Goal: Information Seeking & Learning: Learn about a topic

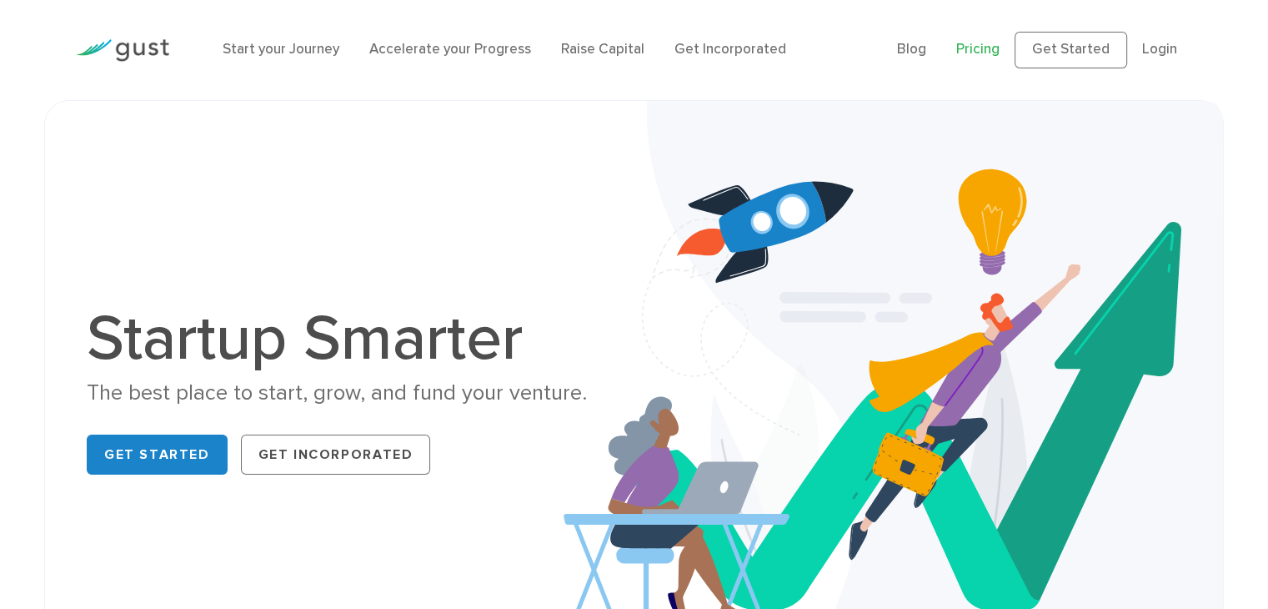
click at [988, 41] on link "Pricing" at bounding box center [977, 49] width 43 height 17
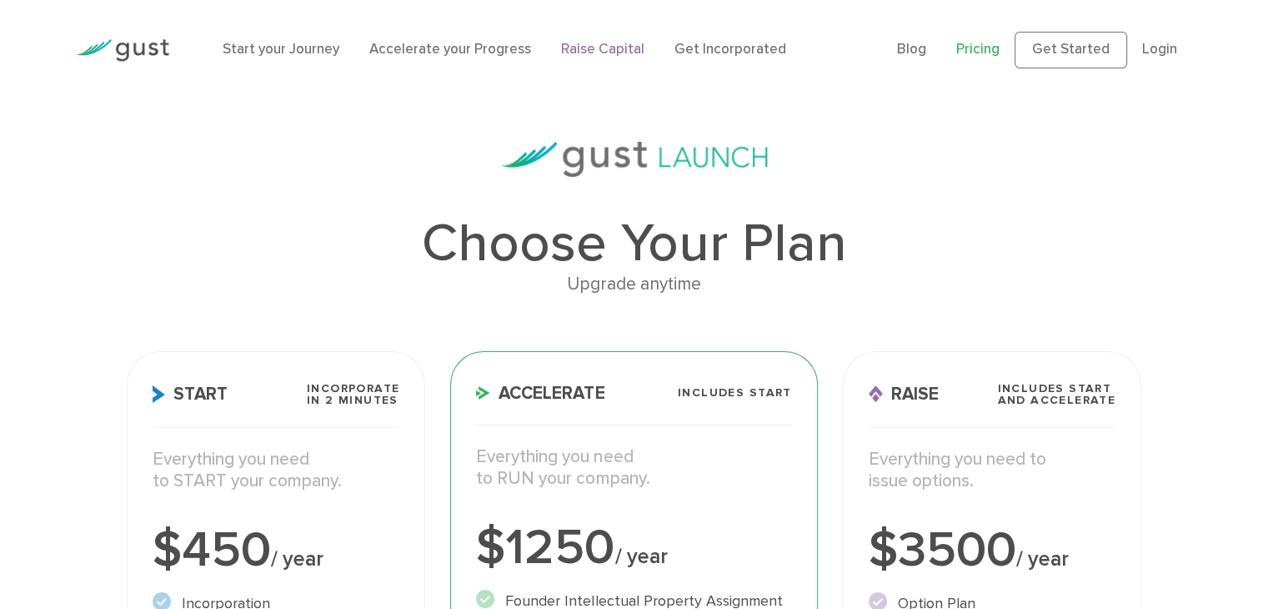
click at [619, 51] on link "Raise Capital" at bounding box center [602, 49] width 83 height 17
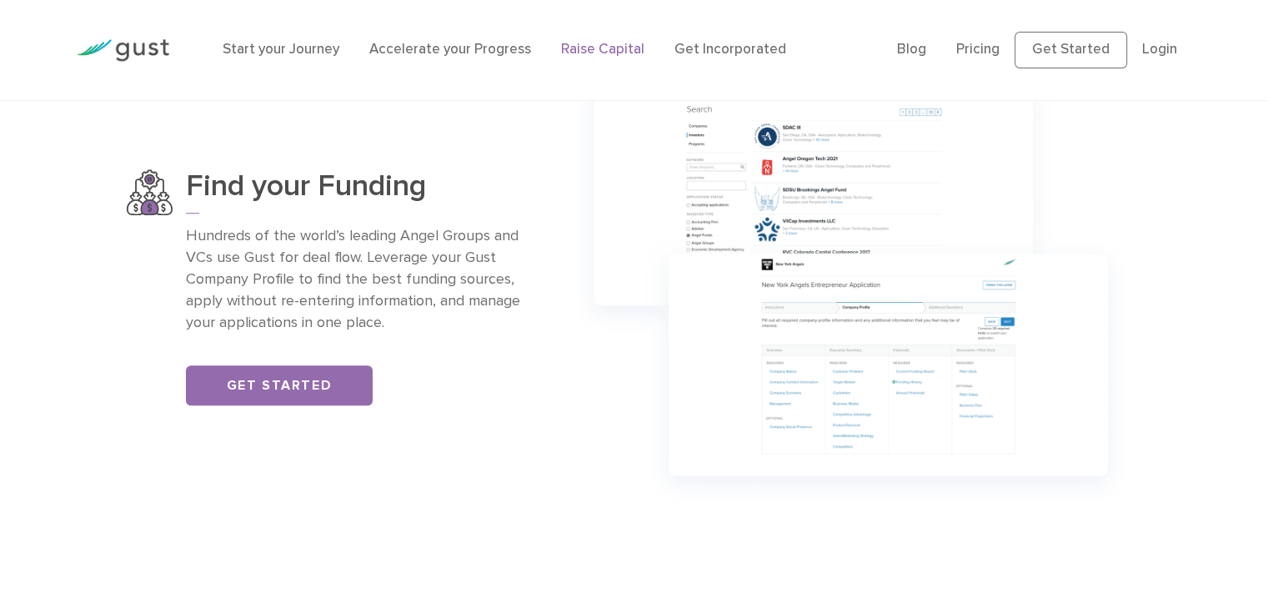
scroll to position [1167, 0]
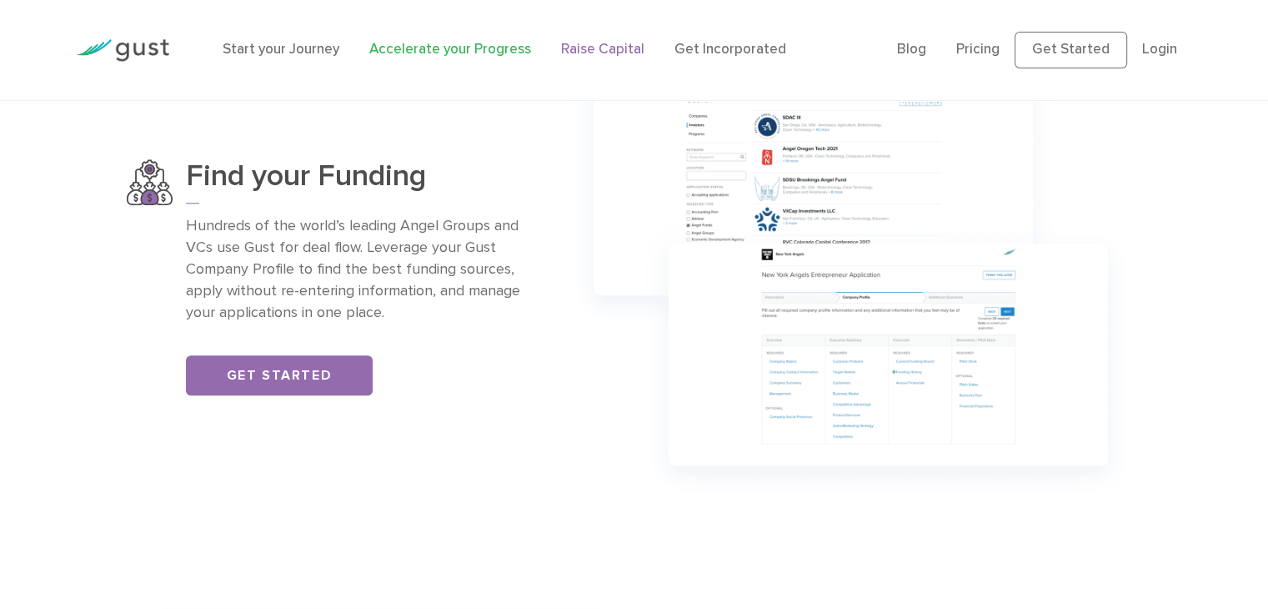
click at [468, 53] on link "Accelerate your Progress" at bounding box center [450, 49] width 162 height 17
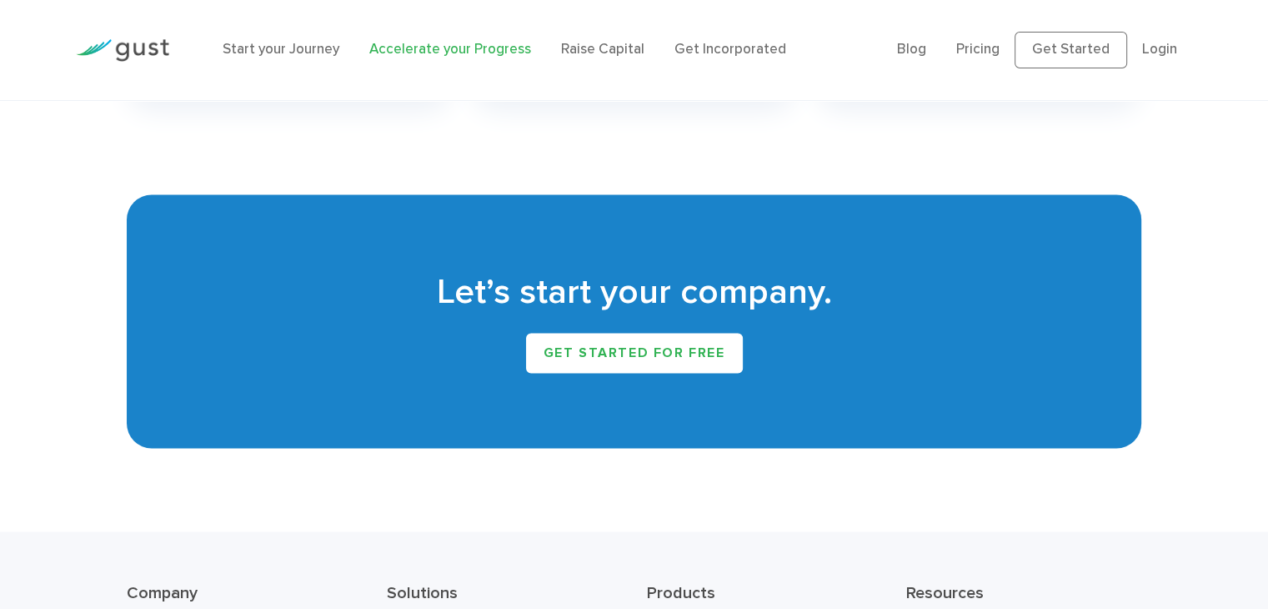
scroll to position [3001, 0]
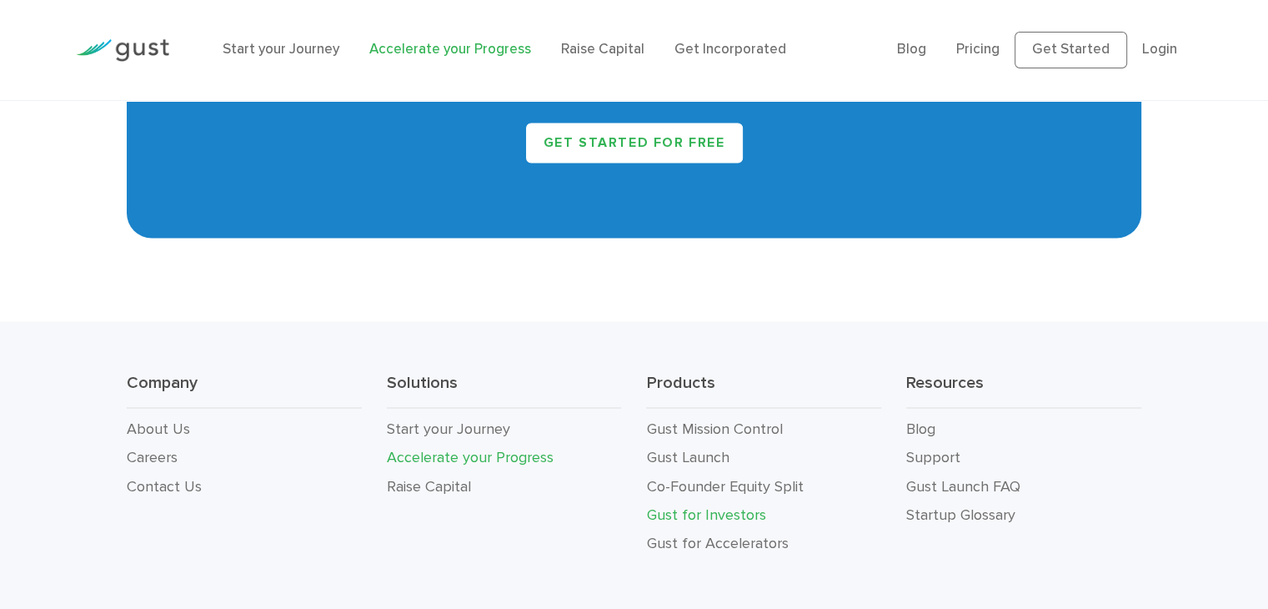
click at [732, 518] on link "Gust for Investors" at bounding box center [705, 514] width 119 height 18
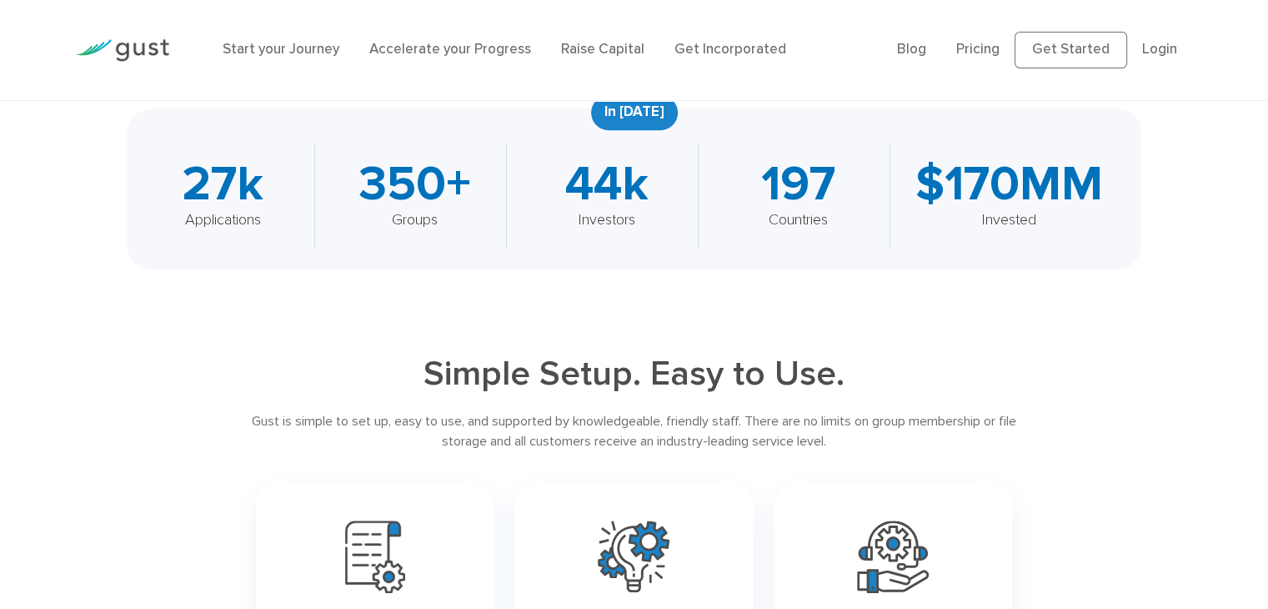
scroll to position [750, 0]
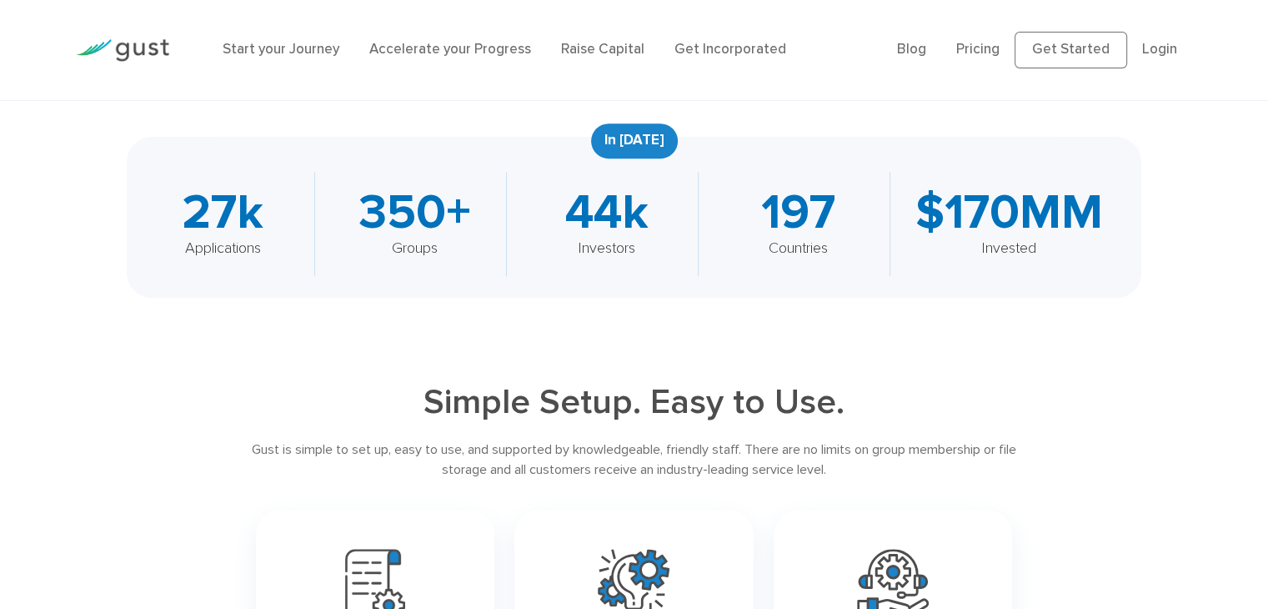
click at [641, 223] on div "44k" at bounding box center [606, 212] width 149 height 48
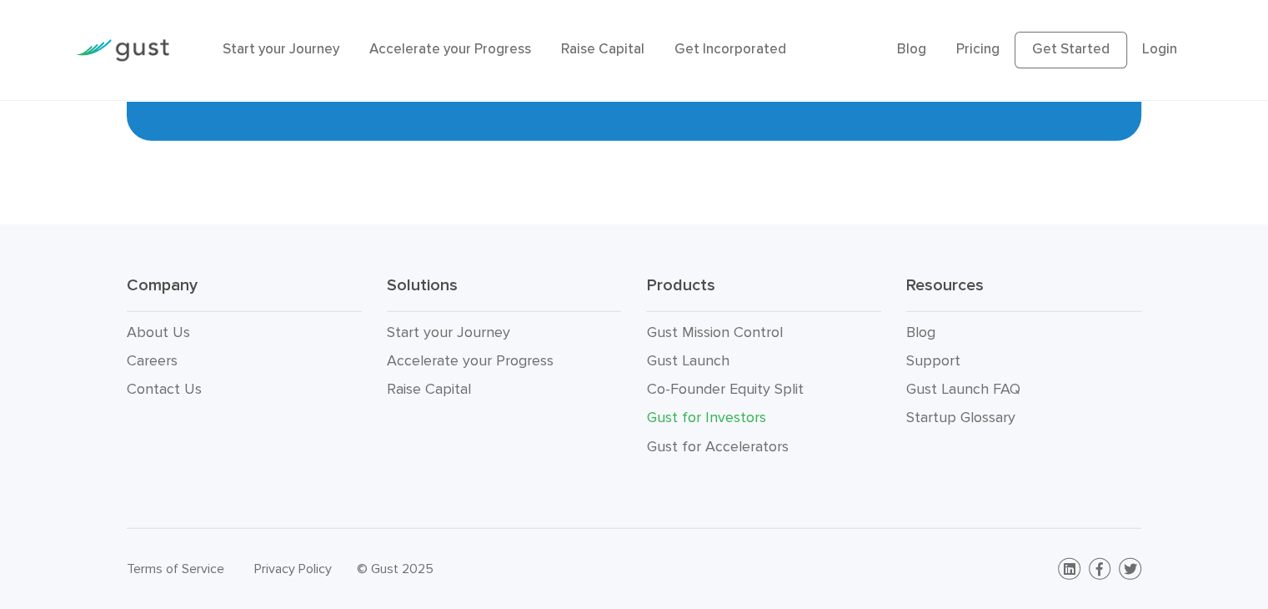
scroll to position [4473, 0]
click at [760, 445] on link "Gust for Accelerators" at bounding box center [717, 447] width 142 height 18
